Goal: Information Seeking & Learning: Learn about a topic

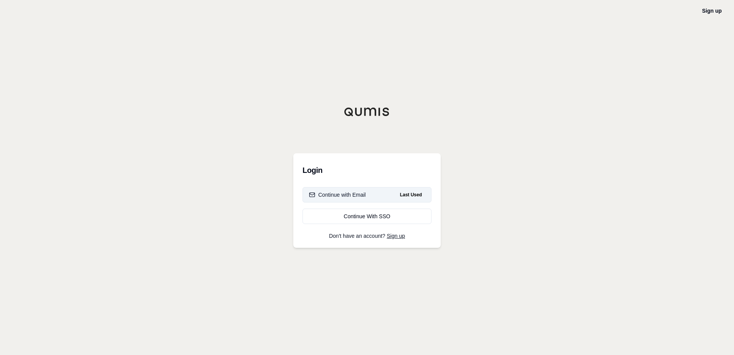
click at [365, 195] on div "Continue with Email" at bounding box center [337, 195] width 57 height 8
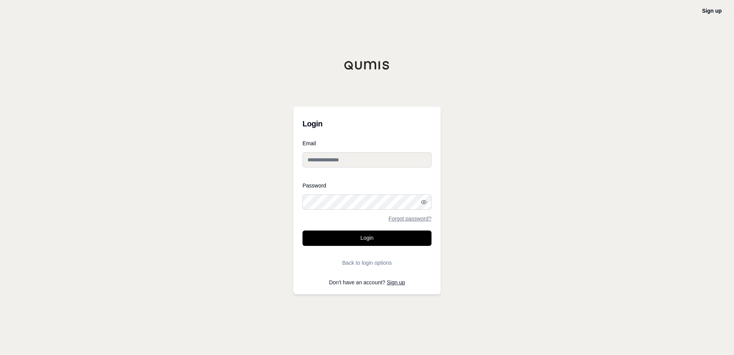
type input "**********"
click at [368, 235] on button "Login" at bounding box center [367, 237] width 129 height 15
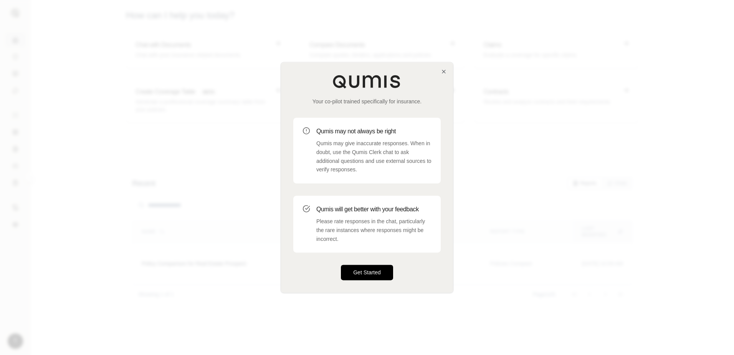
click at [366, 272] on button "Get Started" at bounding box center [367, 272] width 52 height 15
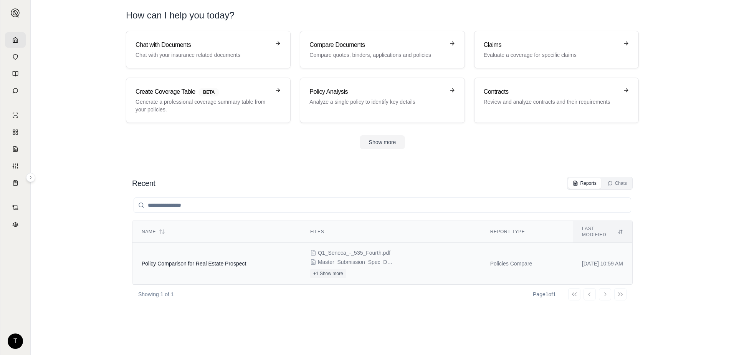
click at [408, 254] on div "Q1_Seneca_-_535_Fourth.pdf Master_Submission_Spec_Doc_PROPERTY.xlsx +1 Show more" at bounding box center [391, 263] width 162 height 29
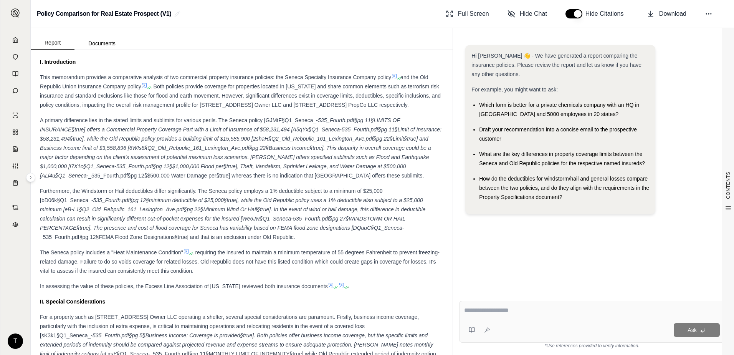
scroll to position [154, 0]
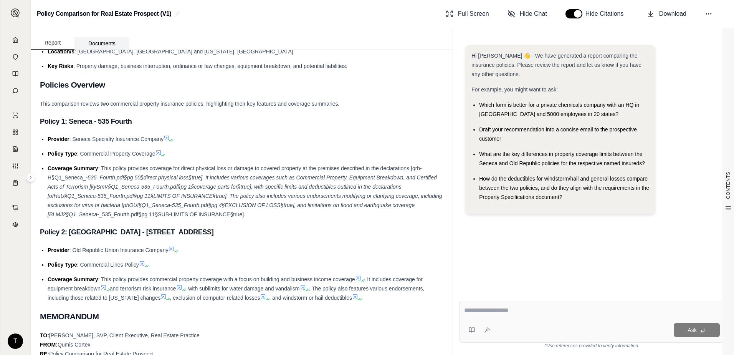
click at [106, 44] on button "Documents" at bounding box center [102, 43] width 55 height 12
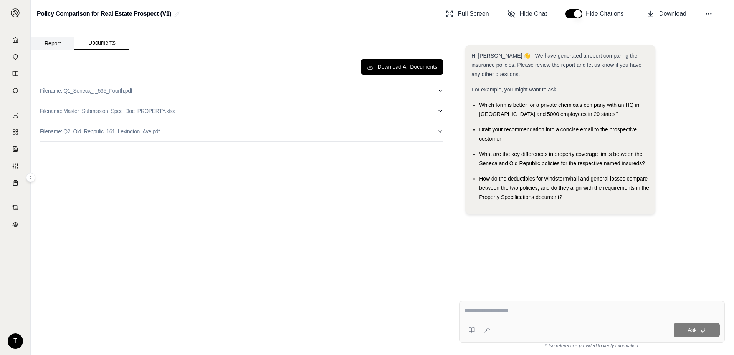
click at [58, 43] on button "Report" at bounding box center [53, 43] width 44 height 12
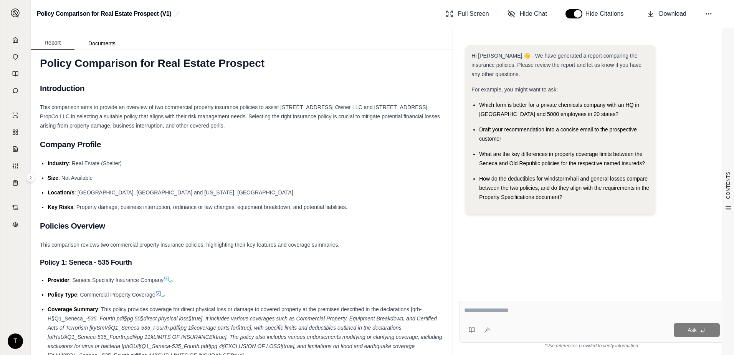
scroll to position [0, 0]
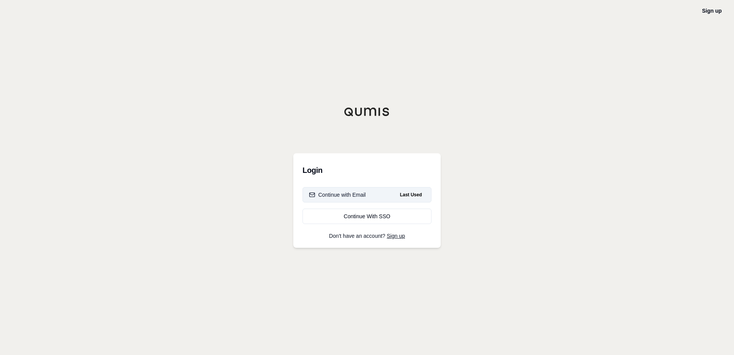
click at [323, 197] on div "Continue with Email" at bounding box center [337, 195] width 57 height 8
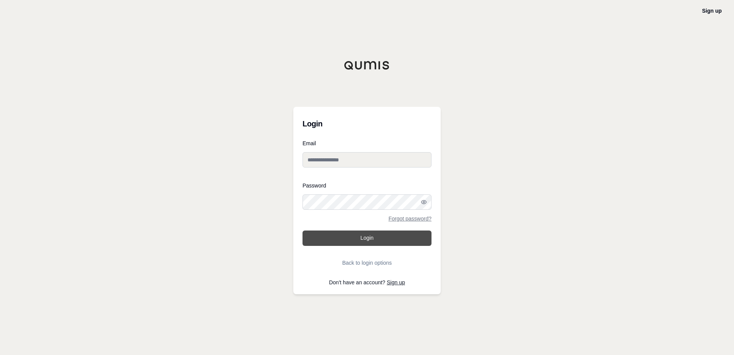
type input "**********"
click at [349, 241] on button "Login" at bounding box center [367, 237] width 129 height 15
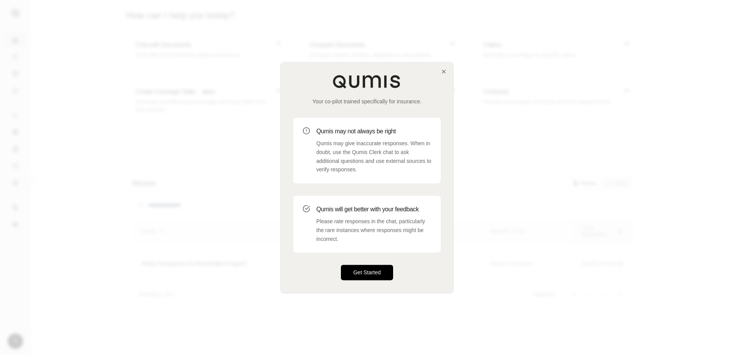
click at [373, 273] on button "Get Started" at bounding box center [367, 272] width 52 height 15
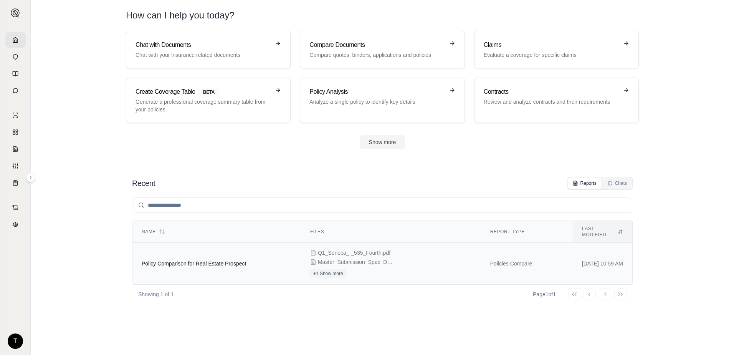
click at [376, 258] on span "Master_Submission_Spec_Doc_PROPERTY.xlsx" at bounding box center [356, 262] width 77 height 8
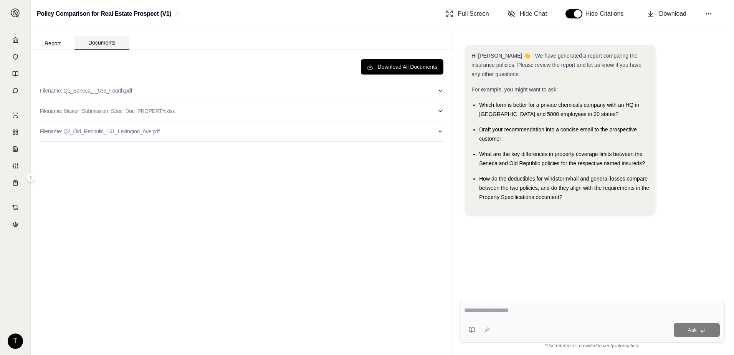
click at [100, 44] on button "Documents" at bounding box center [102, 42] width 55 height 13
click at [56, 43] on button "Report" at bounding box center [53, 43] width 44 height 12
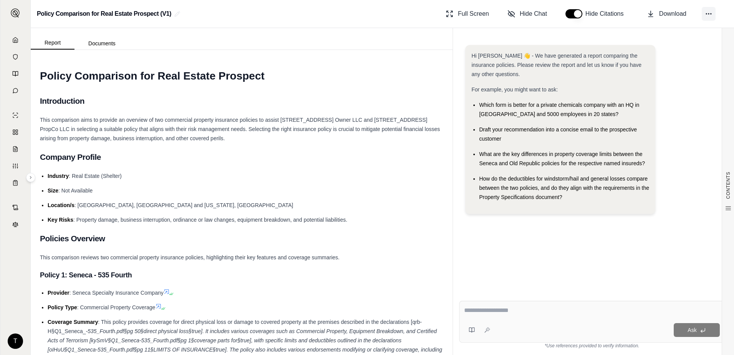
click at [709, 14] on circle at bounding box center [709, 13] width 1 height 1
click at [346, 16] on div "Policy Comparison for Real Estate Prospect (V1) Full Screen Hide Chat Hide Cita…" at bounding box center [383, 14] width 704 height 28
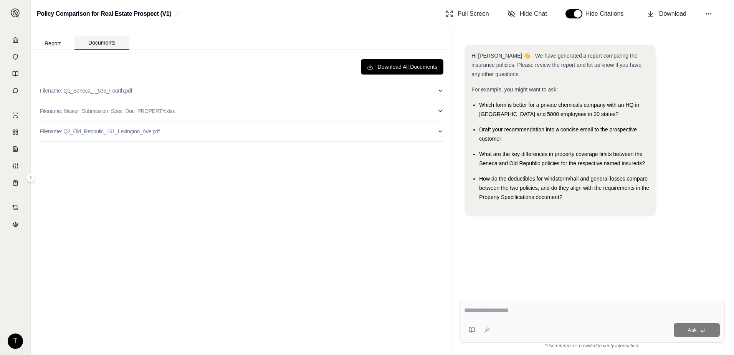
click at [111, 41] on button "Documents" at bounding box center [102, 42] width 55 height 13
click at [55, 41] on button "Report" at bounding box center [53, 43] width 44 height 12
click at [102, 42] on button "Documents" at bounding box center [102, 42] width 55 height 13
click at [54, 37] on button "Report" at bounding box center [53, 43] width 44 height 12
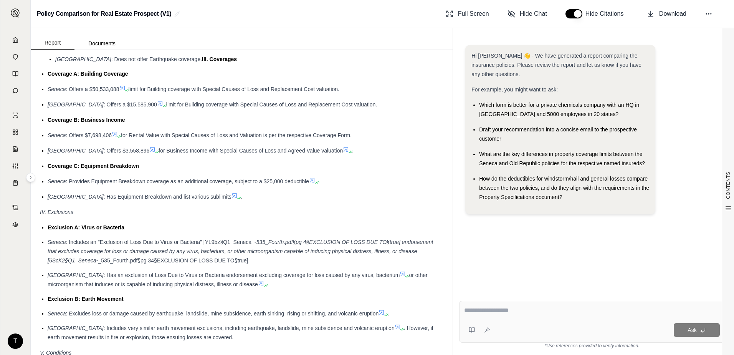
scroll to position [1075, 0]
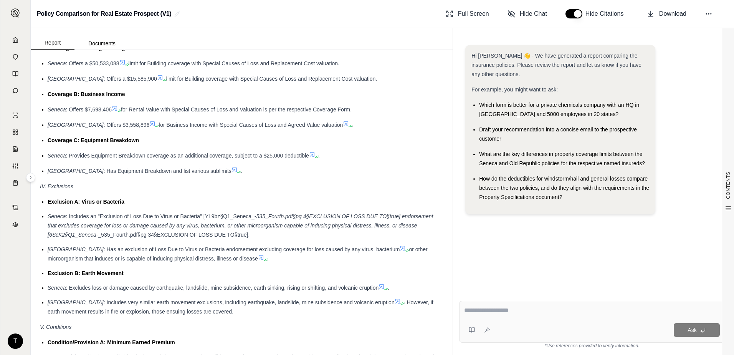
click at [511, 304] on div "Ask" at bounding box center [592, 322] width 266 height 42
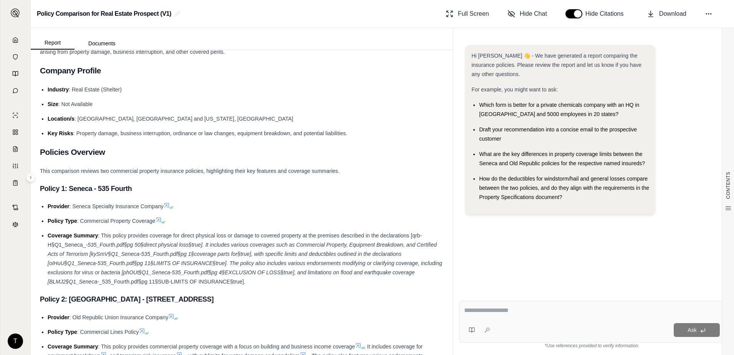
scroll to position [0, 0]
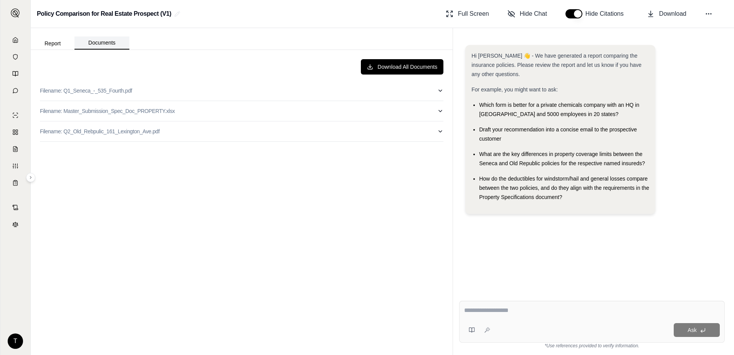
click at [103, 41] on button "Documents" at bounding box center [102, 42] width 55 height 13
click at [699, 151] on div "Hi [PERSON_NAME] 👋 - We have generated a report comparing the insurance policie…" at bounding box center [591, 132] width 253 height 175
click at [59, 45] on button "Report" at bounding box center [53, 43] width 44 height 12
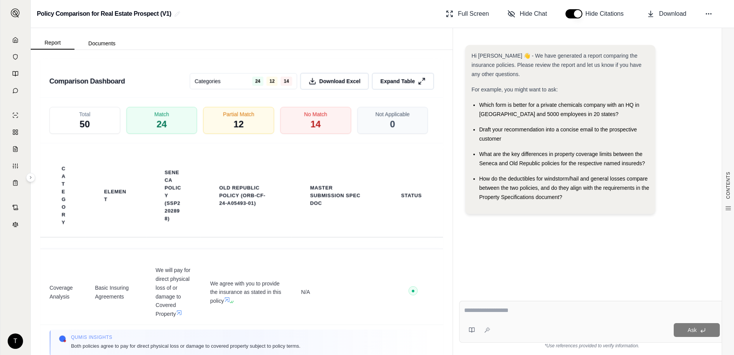
scroll to position [1651, 0]
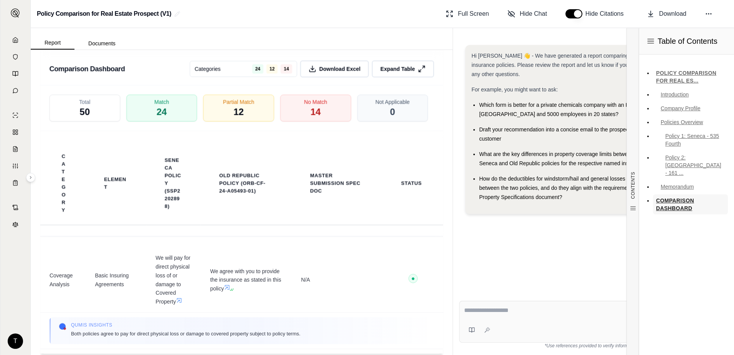
click at [680, 194] on link "COMPARISON DASHBOARD" at bounding box center [690, 204] width 75 height 20
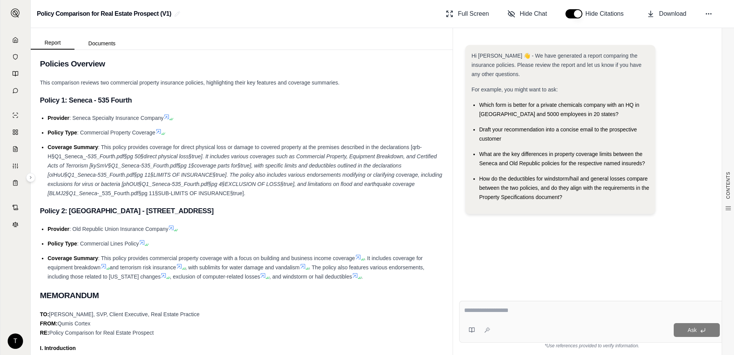
scroll to position [0, 0]
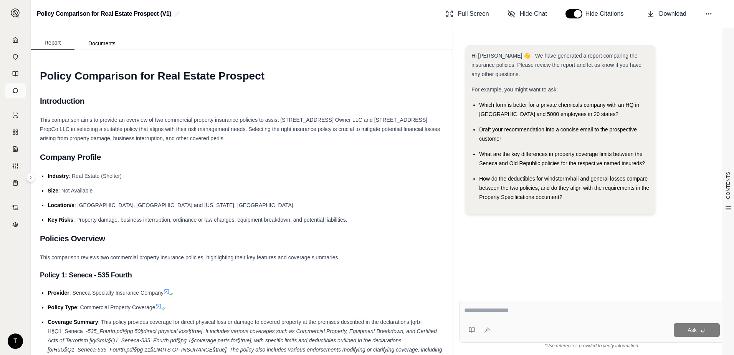
click at [16, 91] on icon at bounding box center [15, 91] width 6 height 6
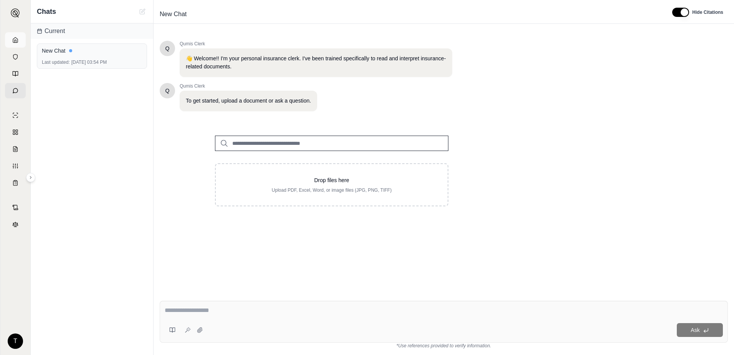
click at [16, 38] on icon at bounding box center [15, 40] width 6 height 6
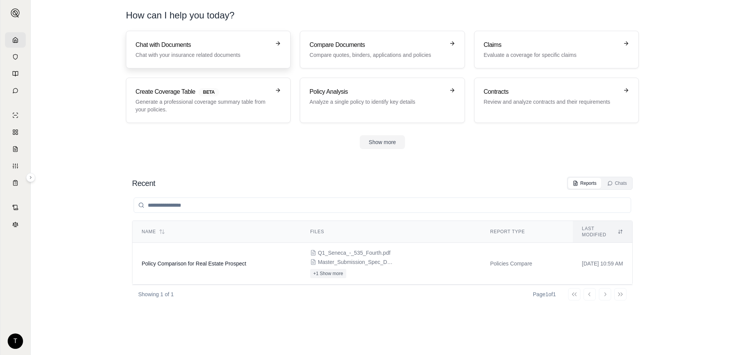
click at [197, 36] on link "Chat with Documents Chat with your insurance related documents" at bounding box center [208, 50] width 165 height 38
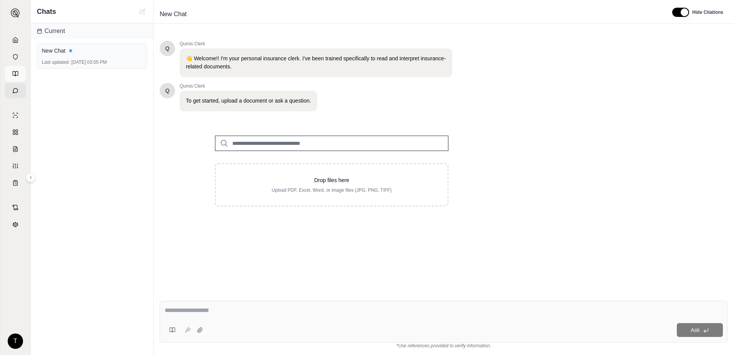
click at [15, 73] on icon at bounding box center [15, 74] width 6 height 6
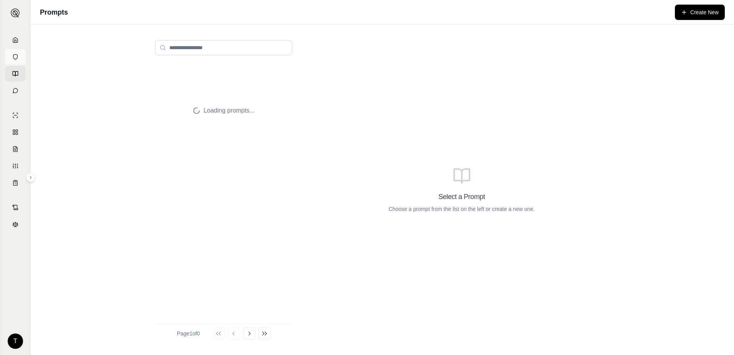
click at [16, 56] on icon at bounding box center [15, 57] width 6 height 6
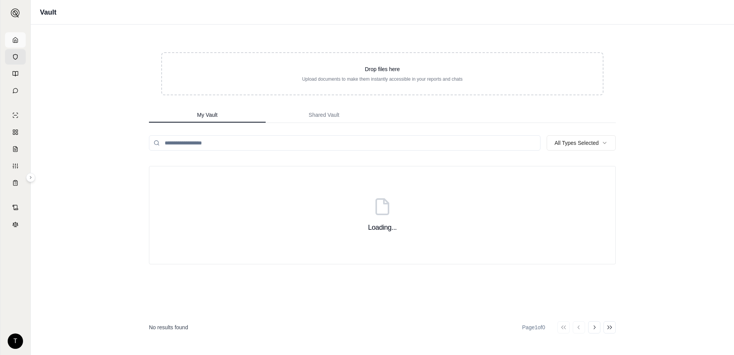
click at [18, 40] on icon at bounding box center [15, 39] width 5 height 5
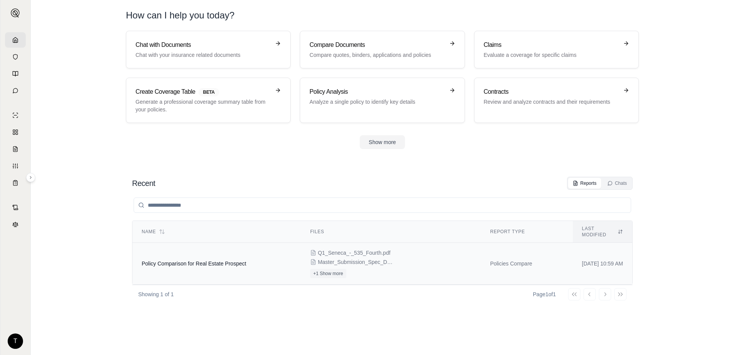
click at [180, 260] on span "Policy Comparison for Real Estate Prospect" at bounding box center [194, 263] width 104 height 6
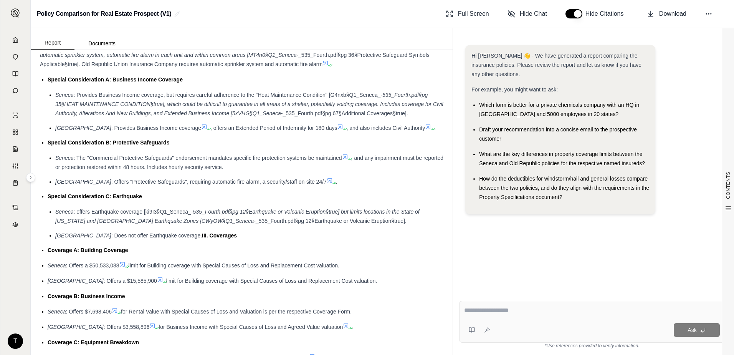
scroll to position [883, 0]
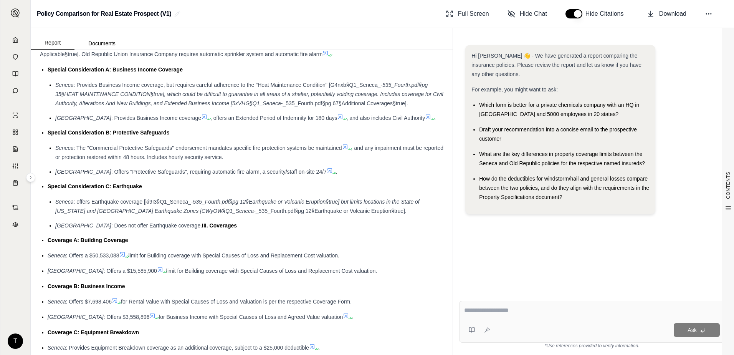
click at [253, 245] on div "Coverage A: Building Coverage" at bounding box center [246, 239] width 396 height 9
